Goal: Task Accomplishment & Management: Complete application form

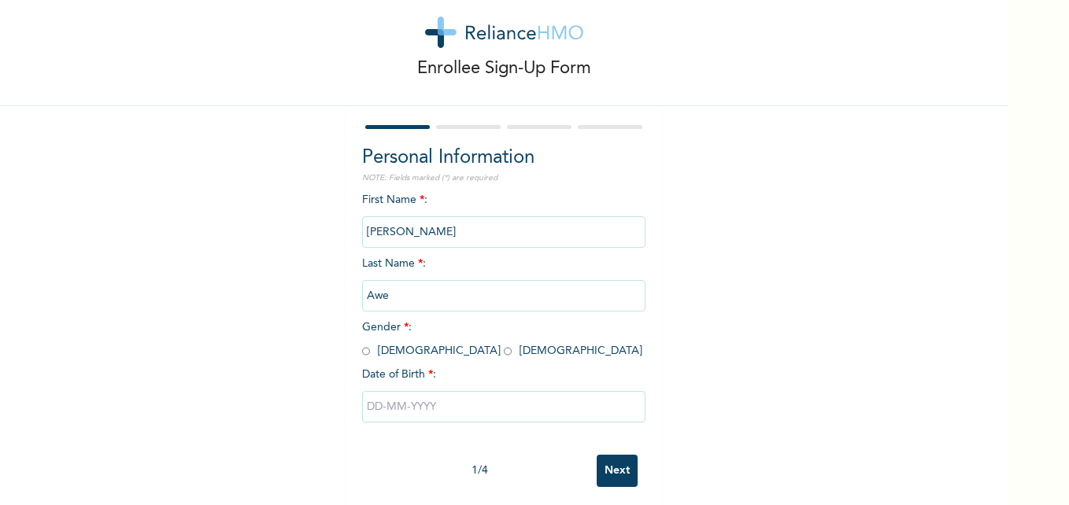
scroll to position [48, 0]
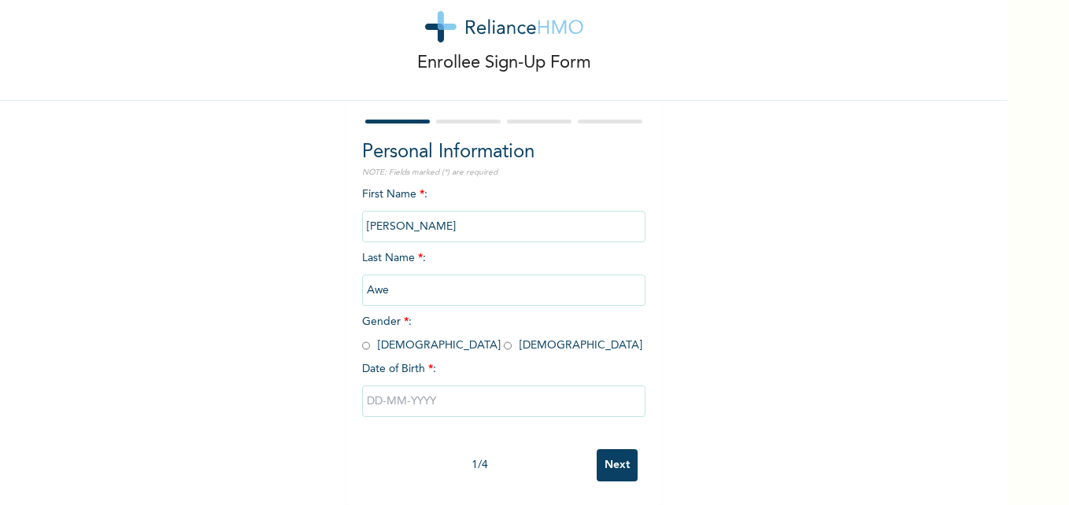
click at [362, 339] on input "radio" at bounding box center [366, 346] width 8 height 15
radio input "true"
click at [372, 386] on input "text" at bounding box center [503, 401] width 283 height 31
select select "7"
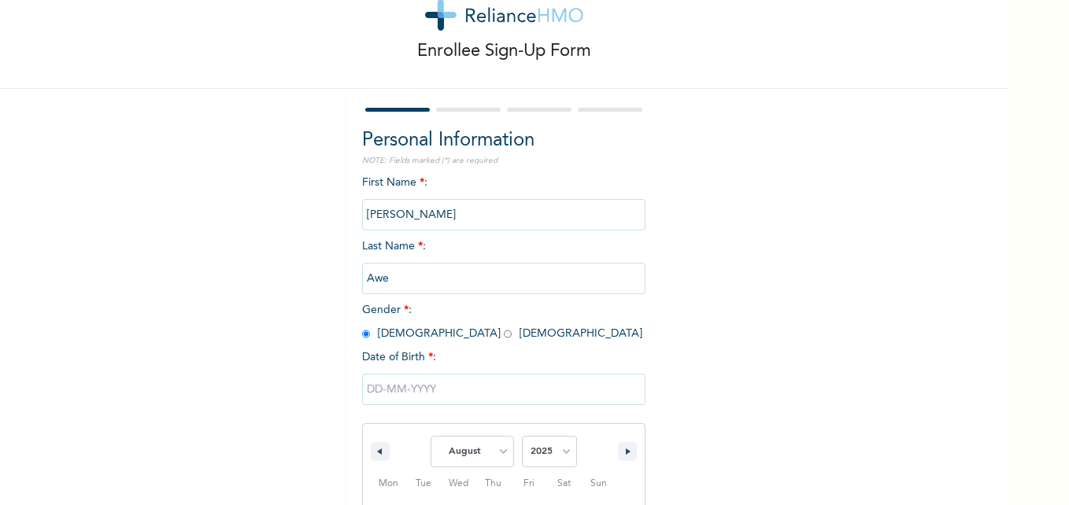
scroll to position [210, 0]
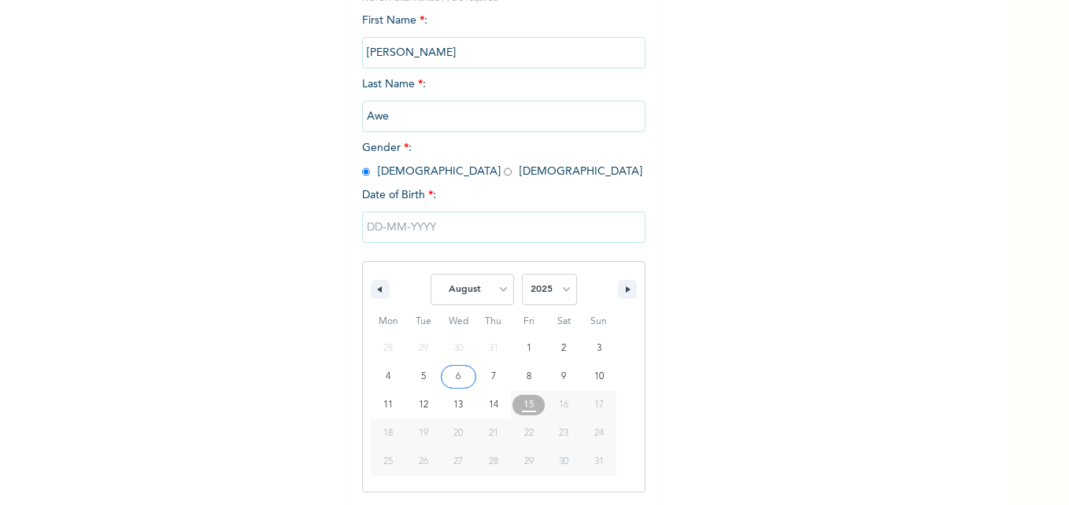
type input "[DATE]"
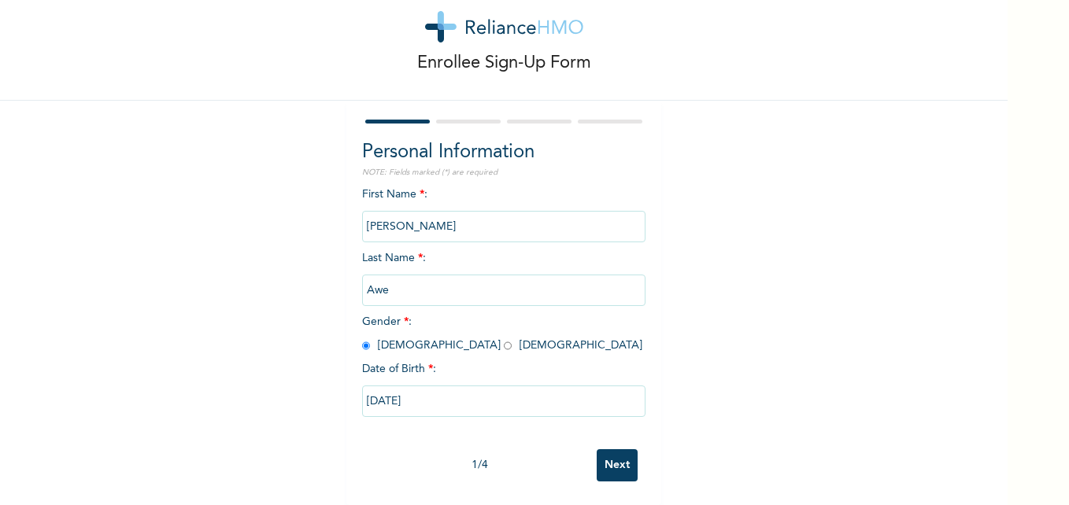
scroll to position [48, 0]
click at [452, 387] on input "[DATE]" at bounding box center [503, 401] width 283 height 31
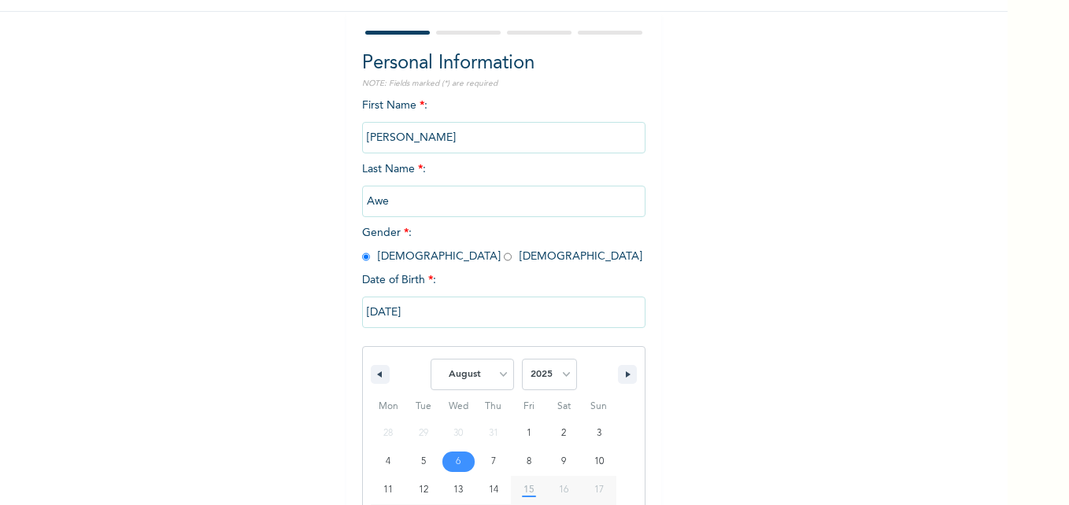
scroll to position [210, 0]
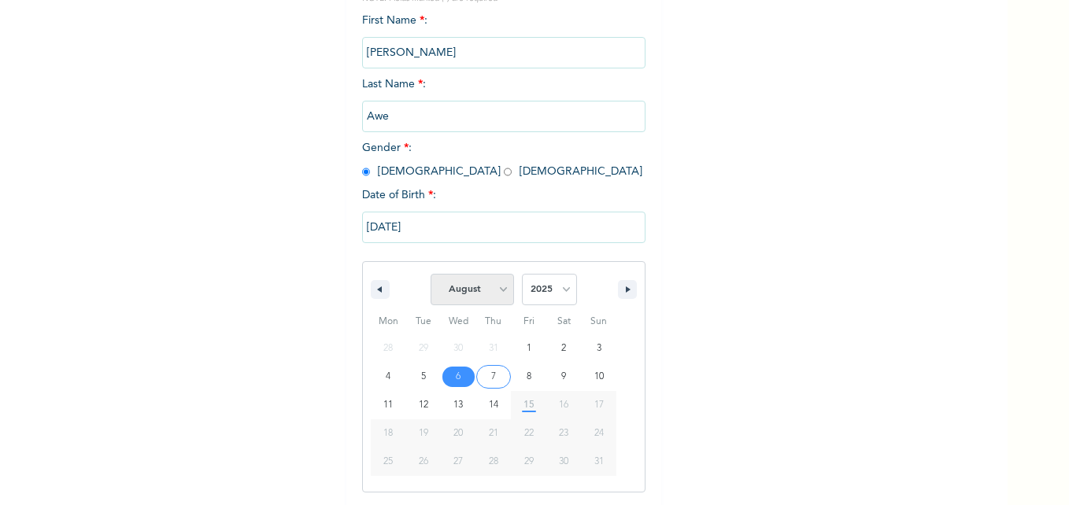
click at [504, 297] on select "January February March April May June July August September October November De…" at bounding box center [472, 289] width 83 height 31
select select "4"
click at [431, 275] on select "January February March April May June July August September October November De…" at bounding box center [472, 289] width 83 height 31
type input "[DATE]"
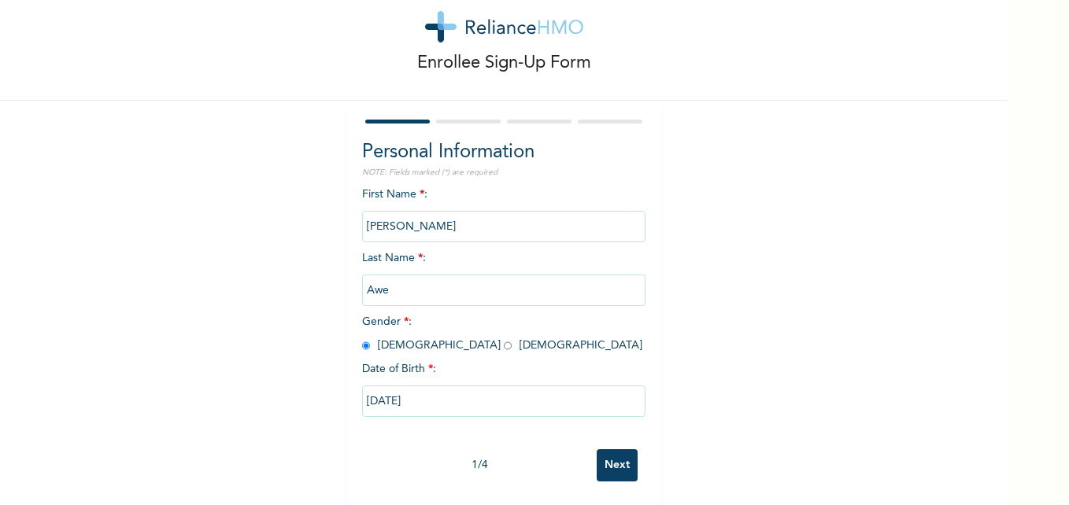
scroll to position [48, 0]
click at [479, 399] on input "[DATE]" at bounding box center [503, 401] width 283 height 31
select select "4"
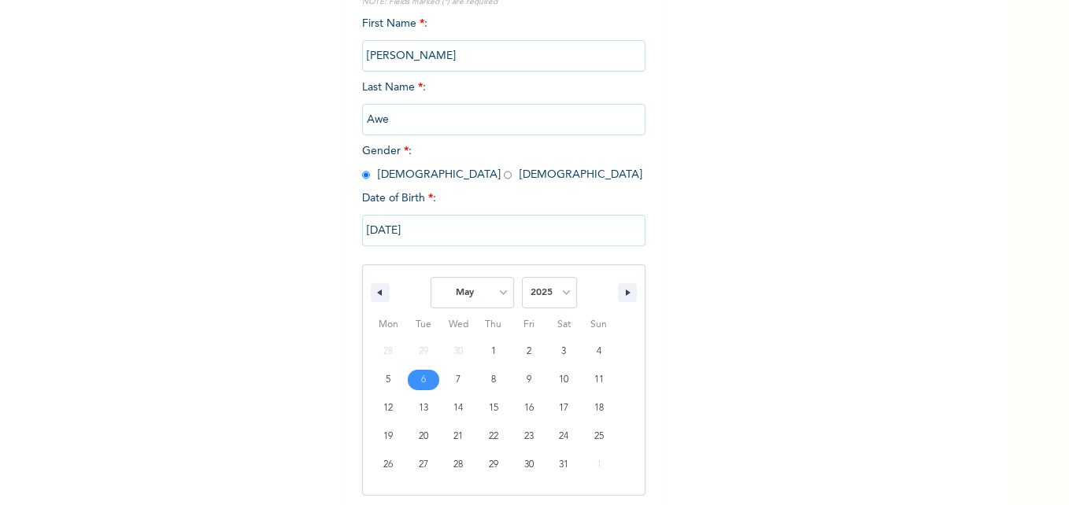
scroll to position [210, 0]
click at [517, 221] on input "[DATE]" at bounding box center [503, 227] width 283 height 31
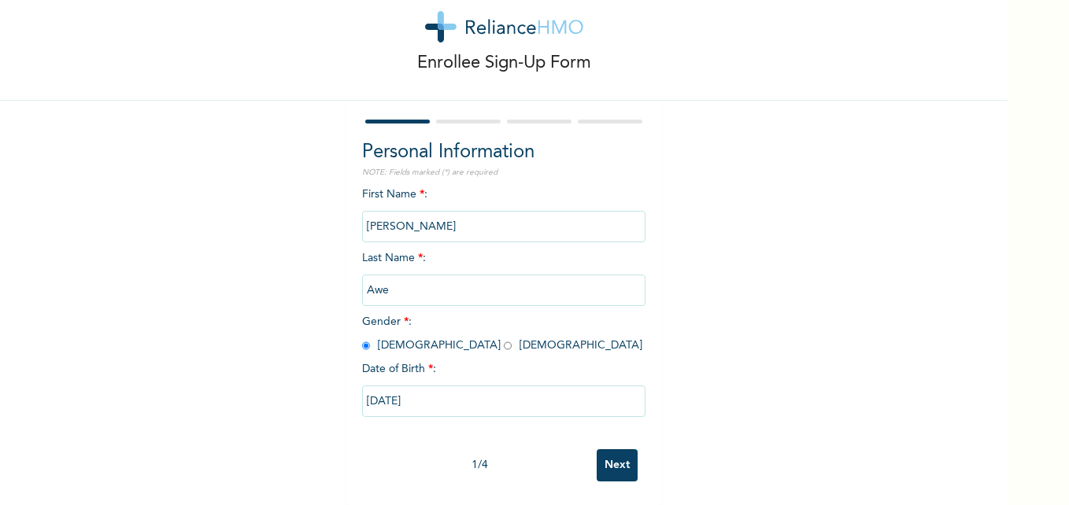
click at [616, 451] on input "Next" at bounding box center [617, 466] width 41 height 32
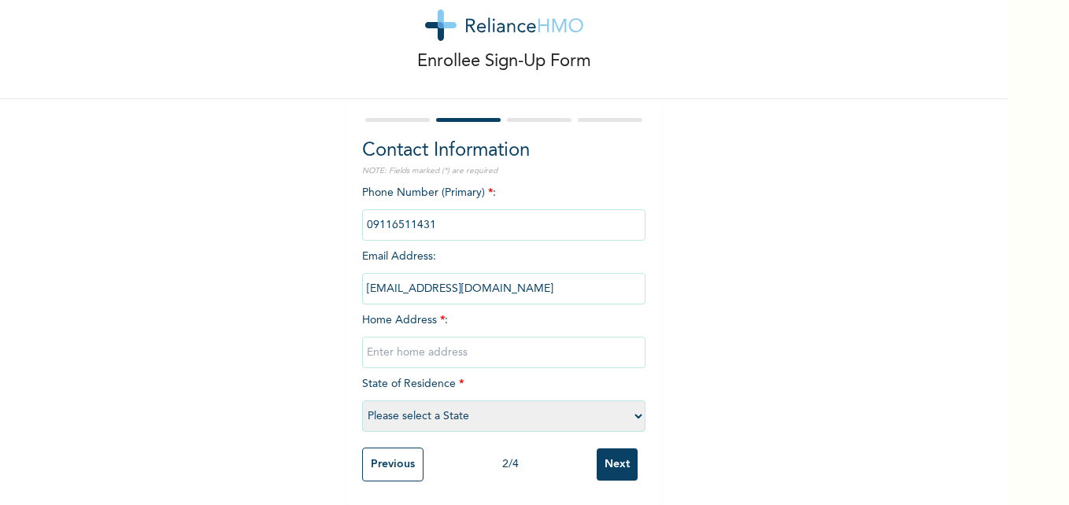
click at [441, 345] on input "text" at bounding box center [503, 352] width 283 height 31
type input "[STREET_ADDRESS] off surulere oworoshoki [PERSON_NAME] close"
drag, startPoint x: 635, startPoint y: 407, endPoint x: 633, endPoint y: 398, distance: 8.8
click at [635, 407] on select "Please select a State [PERSON_NAME] (FCT) [PERSON_NAME] Ibom [GEOGRAPHIC_DATA] …" at bounding box center [503, 416] width 283 height 31
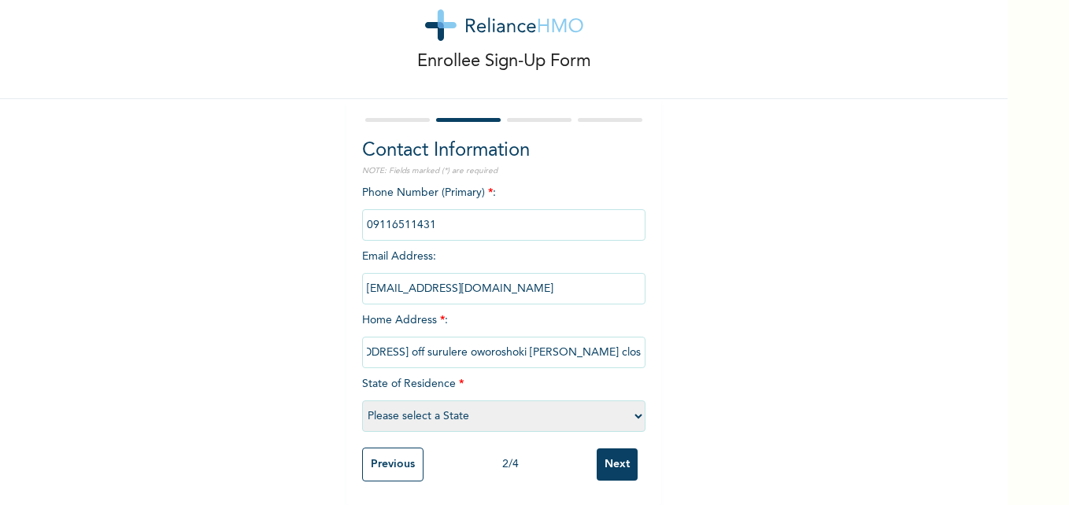
scroll to position [0, 0]
select select "25"
click at [362, 401] on select "Please select a State [PERSON_NAME] (FCT) [PERSON_NAME] Ibom [GEOGRAPHIC_DATA] …" at bounding box center [503, 416] width 283 height 31
click at [611, 456] on input "Next" at bounding box center [617, 465] width 41 height 32
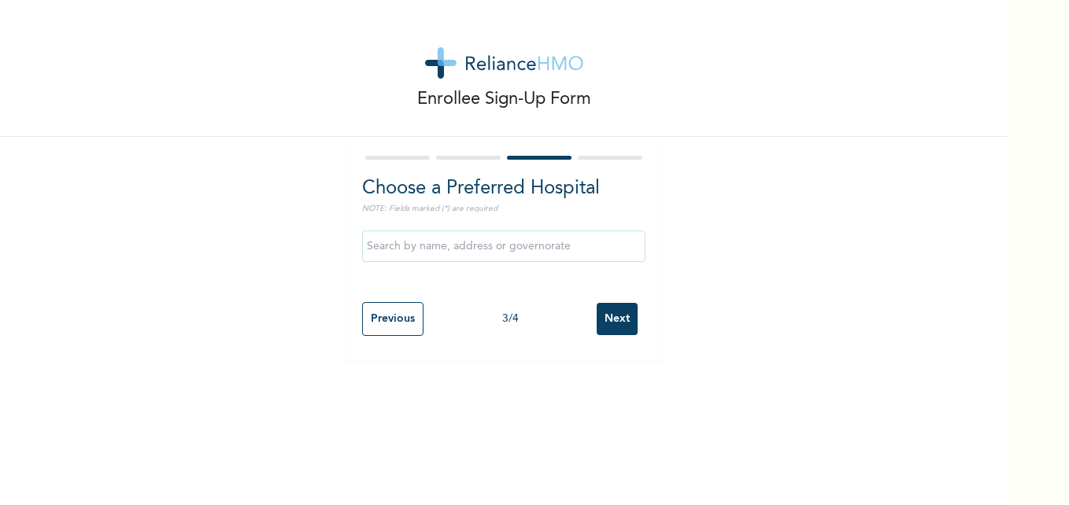
click at [605, 248] on input "text" at bounding box center [503, 246] width 283 height 31
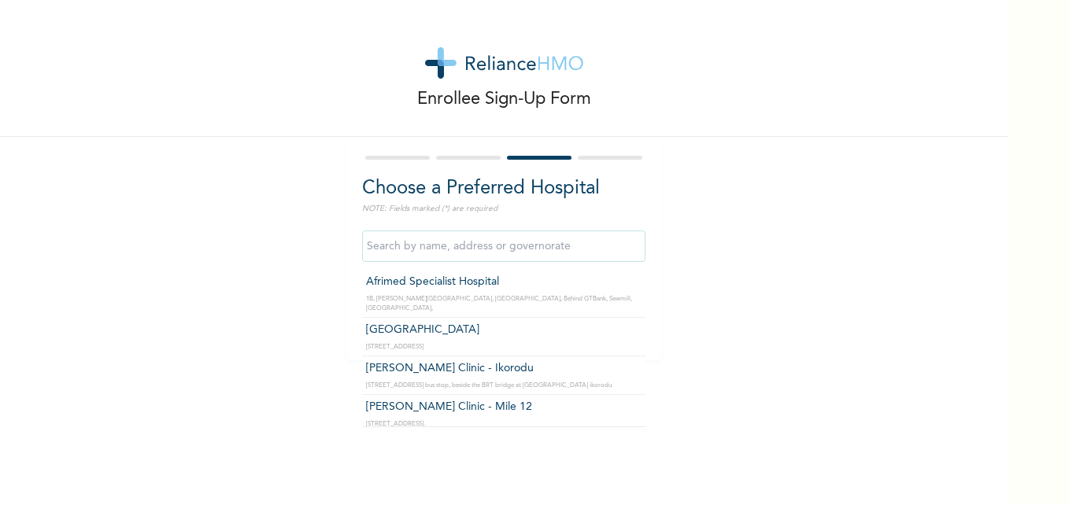
type input "Afrimed Specialist Hospital"
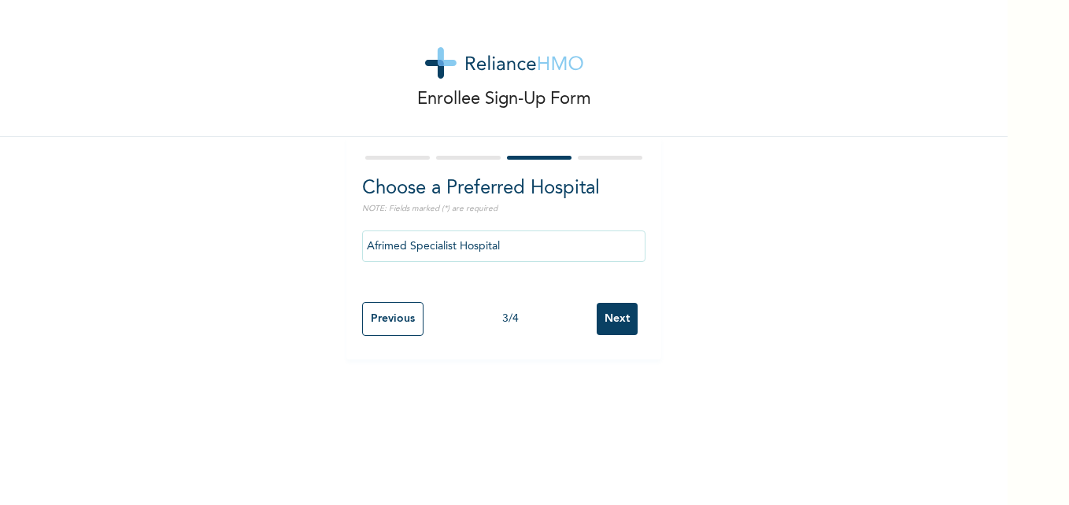
click at [609, 328] on input "Next" at bounding box center [617, 319] width 41 height 32
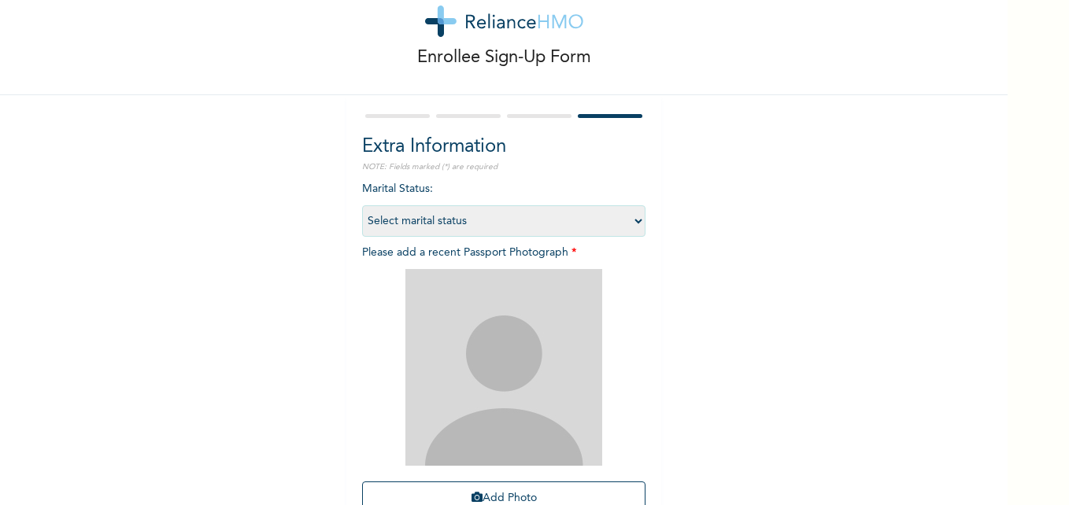
scroll to position [79, 0]
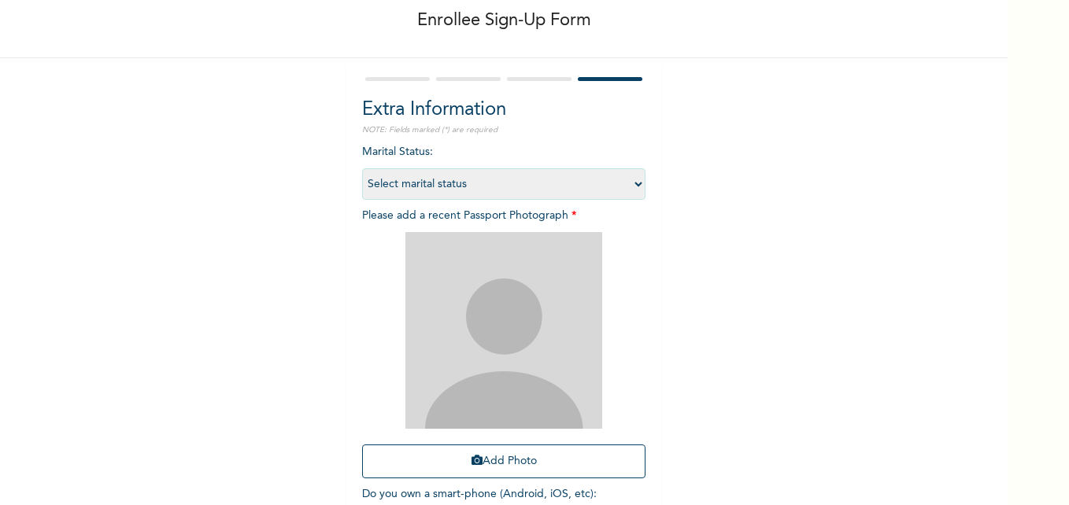
click at [633, 183] on select "Select marital status [DEMOGRAPHIC_DATA] Married [DEMOGRAPHIC_DATA] Widow/[DEMO…" at bounding box center [503, 183] width 283 height 31
select select "1"
click at [362, 168] on select "Select marital status [DEMOGRAPHIC_DATA] Married [DEMOGRAPHIC_DATA] Widow/[DEMO…" at bounding box center [503, 183] width 283 height 31
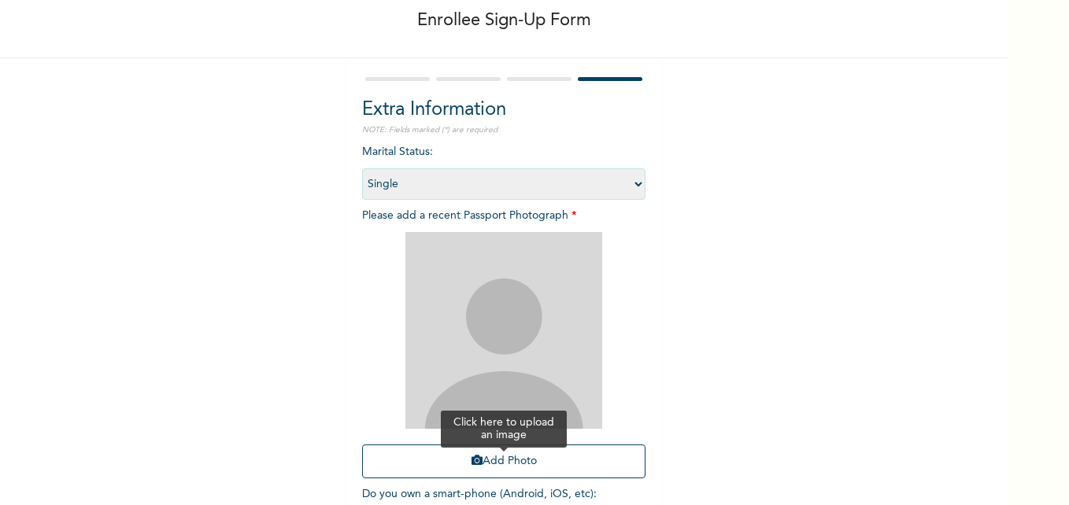
click at [571, 457] on button "Add Photo" at bounding box center [503, 462] width 283 height 34
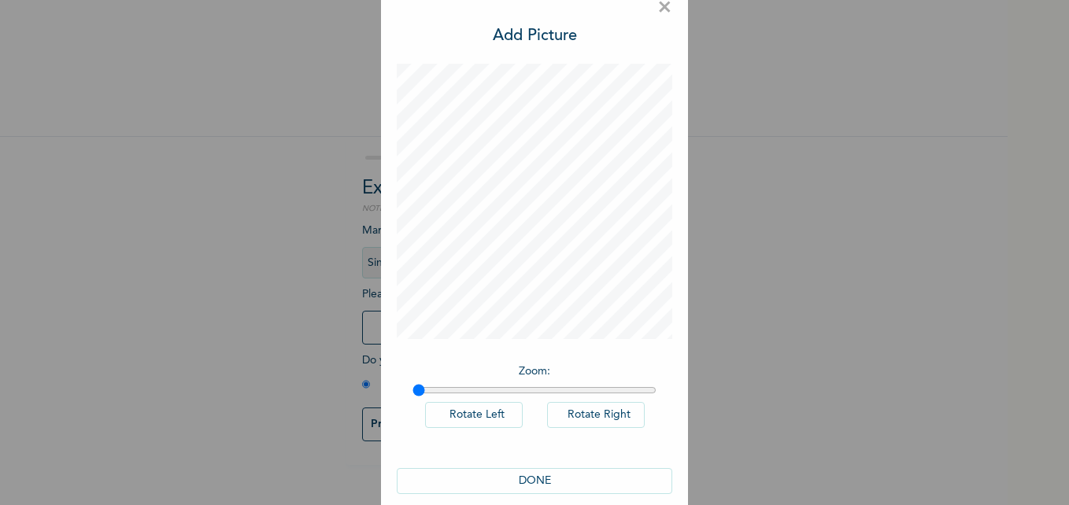
scroll to position [44, 0]
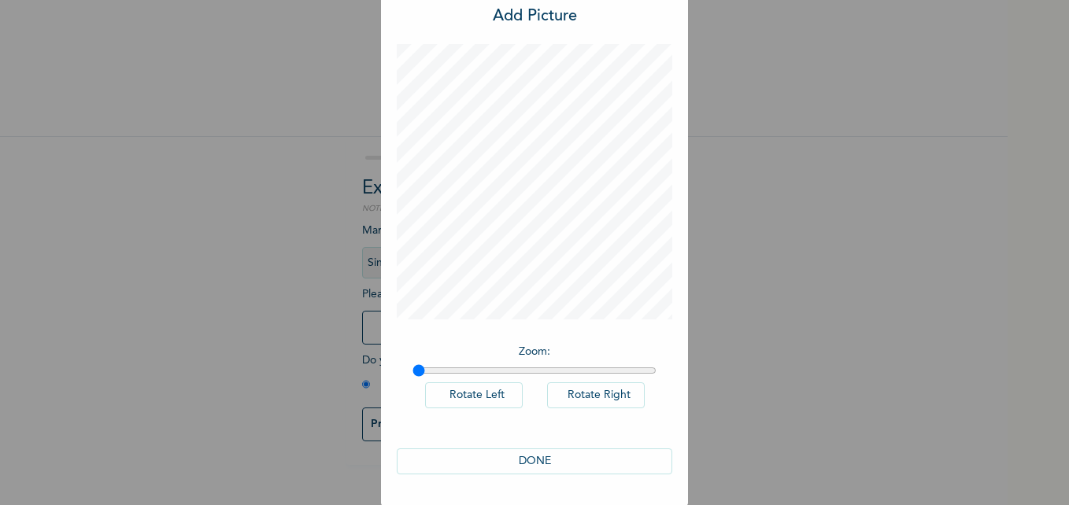
click at [557, 461] on button "DONE" at bounding box center [535, 462] width 276 height 26
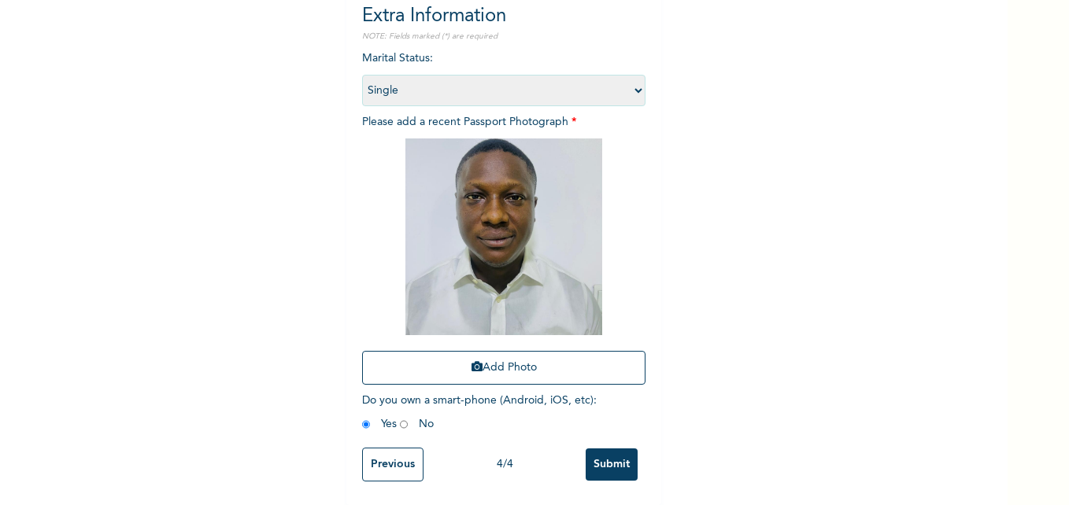
scroll to position [184, 0]
click at [604, 449] on input "Submit" at bounding box center [612, 465] width 52 height 32
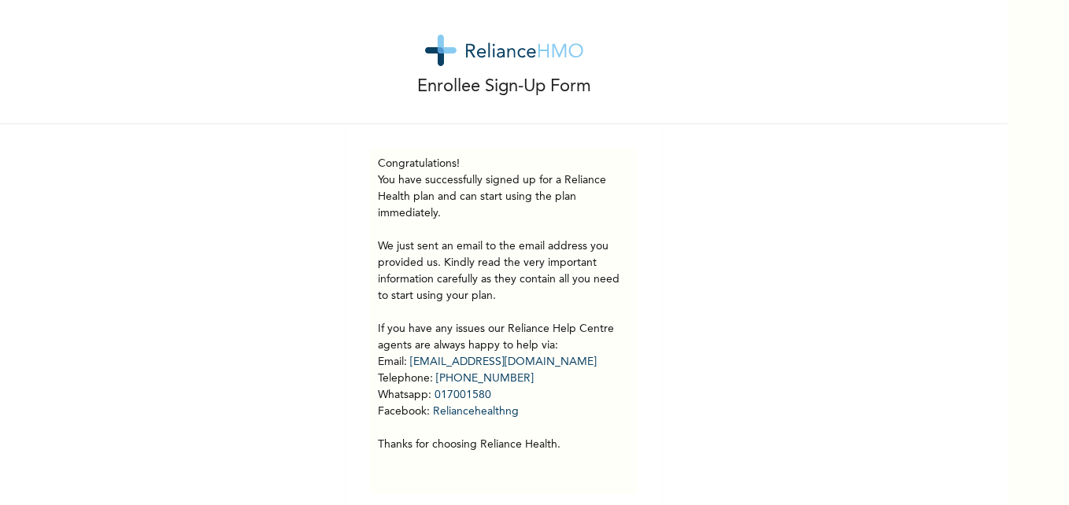
scroll to position [0, 0]
